Goal: Check status

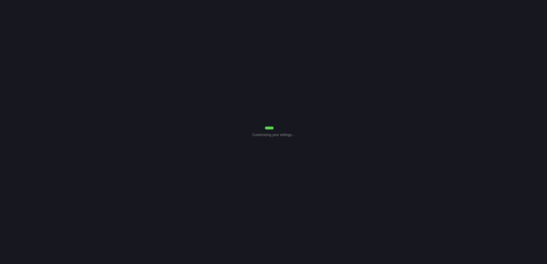
select select "0"
